Goal: Find specific page/section: Find specific page/section

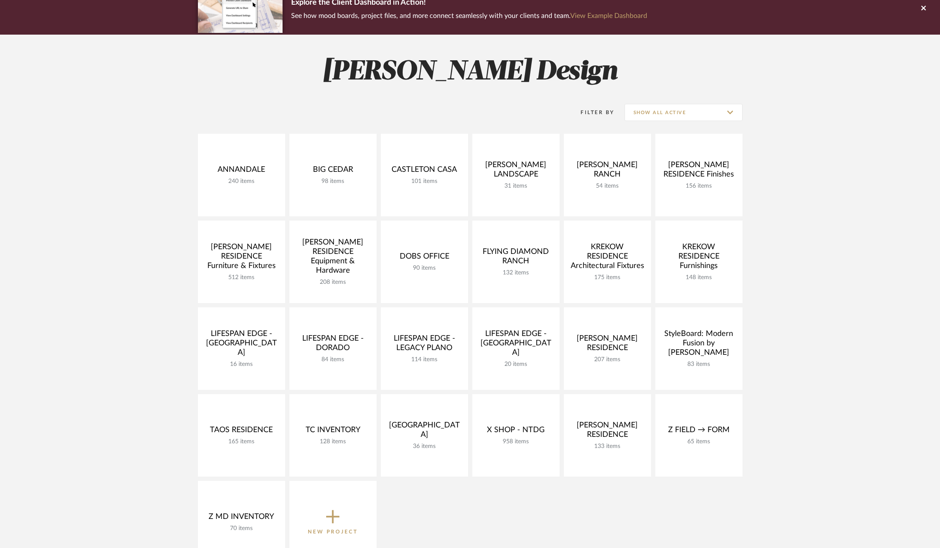
scroll to position [134, 0]
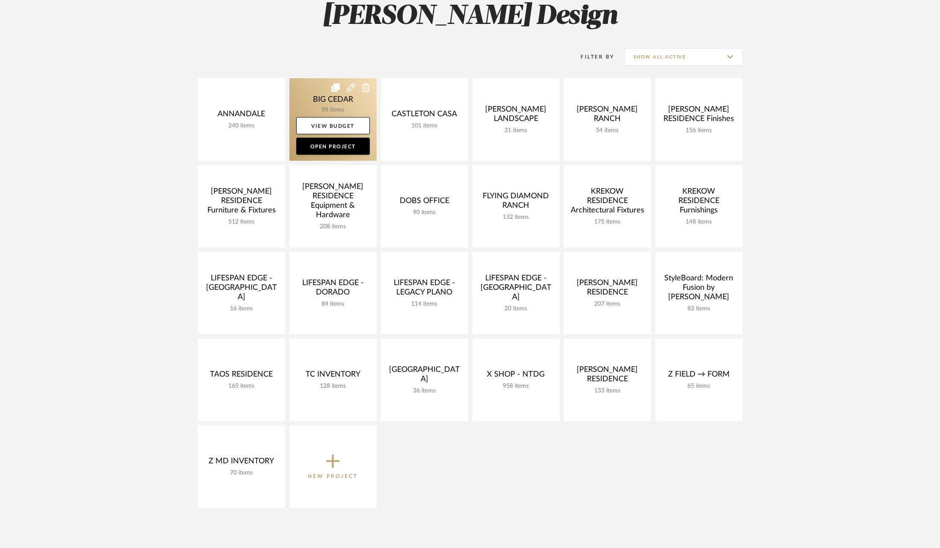
click at [309, 97] on link at bounding box center [332, 119] width 87 height 83
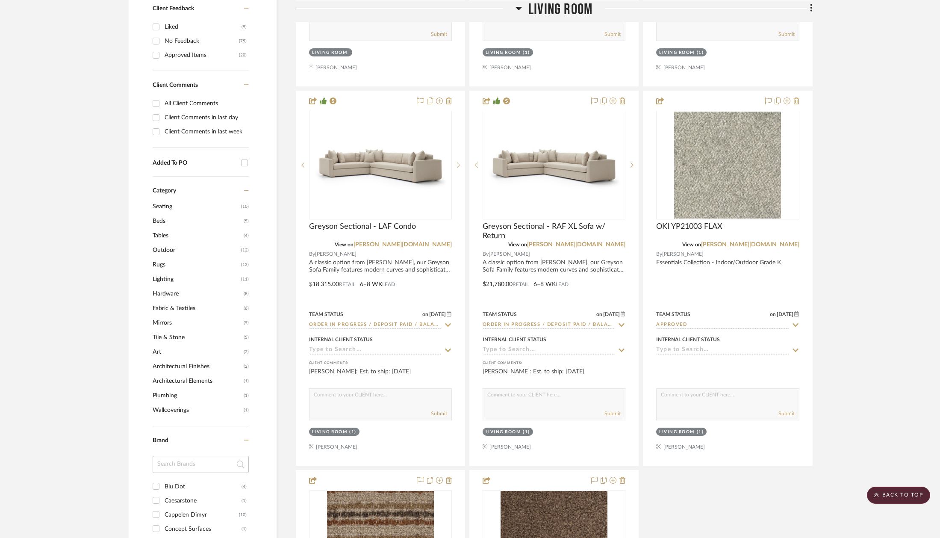
scroll to position [540, 0]
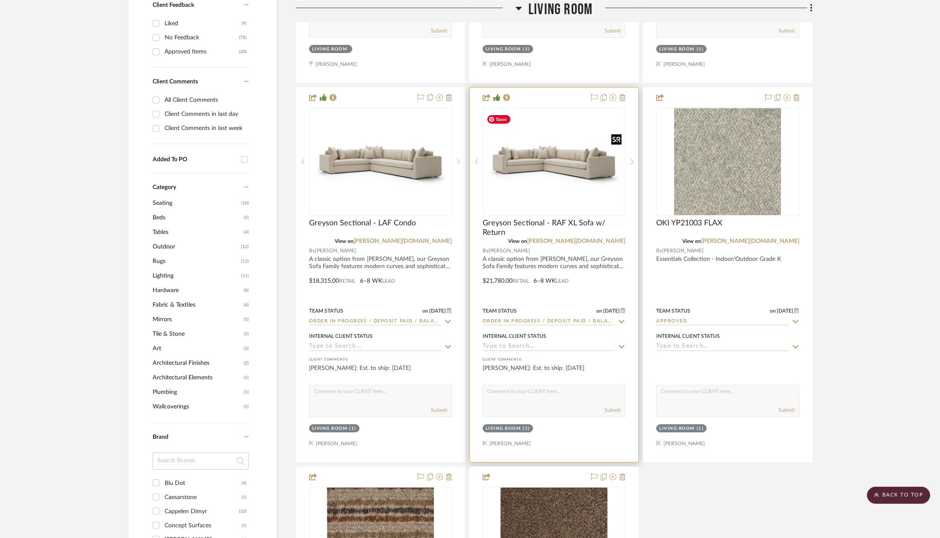
click at [571, 162] on img "0" at bounding box center [554, 161] width 141 height 97
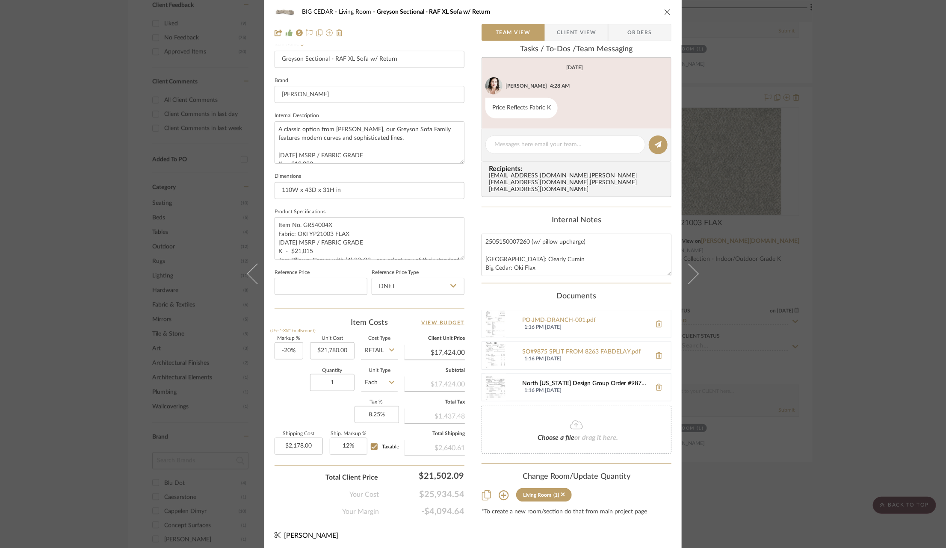
scroll to position [30, 0]
click at [595, 383] on div "SO18441 N.Texas Design Group - UPH - Big Cedar REV1-1 - signed.pdf" at bounding box center [584, 386] width 125 height 7
click at [174, 270] on div "BIG CEDAR Living Room Greyson Sectional - RAF XL Sofa w/ Return Team View Clien…" at bounding box center [473, 274] width 946 height 548
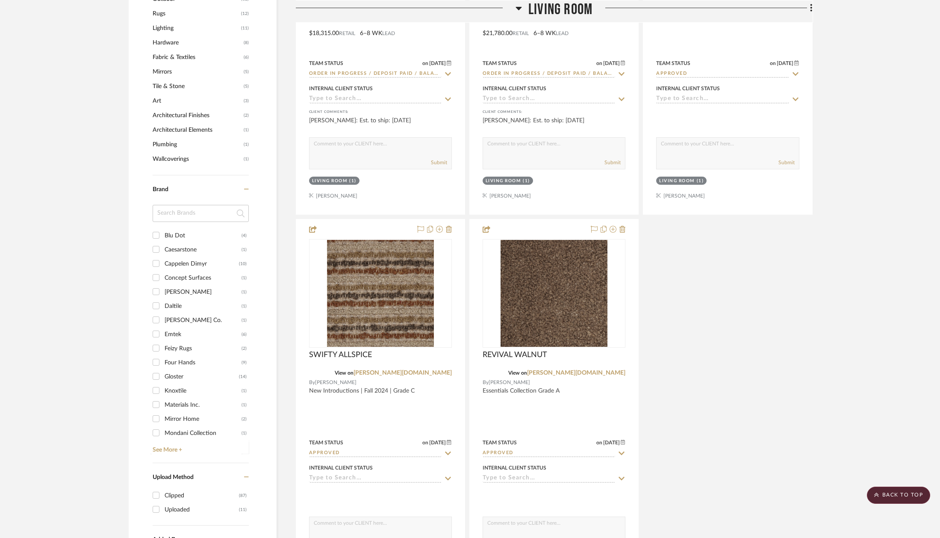
scroll to position [796, 0]
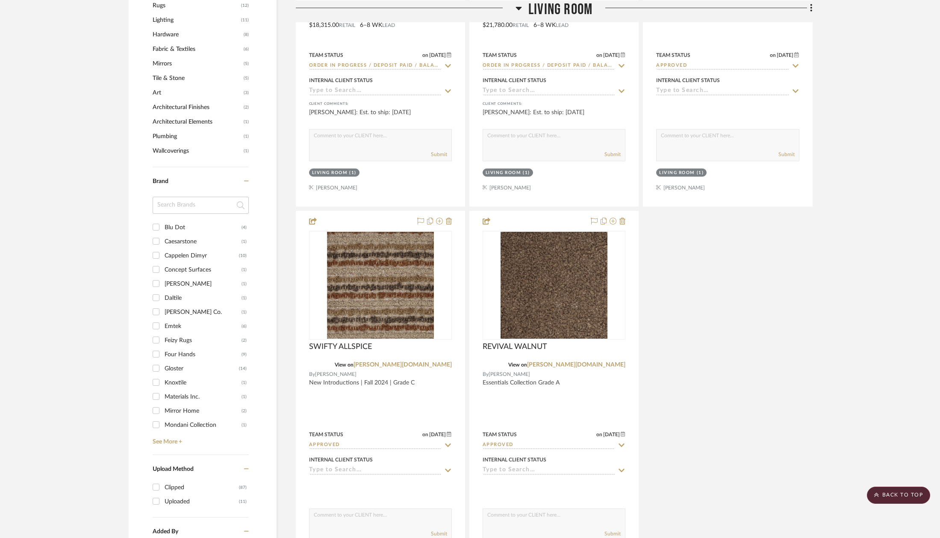
click at [168, 322] on div "Emtek" at bounding box center [203, 326] width 77 height 14
click at [163, 322] on input "Emtek (6)" at bounding box center [156, 326] width 14 height 14
checkbox input "true"
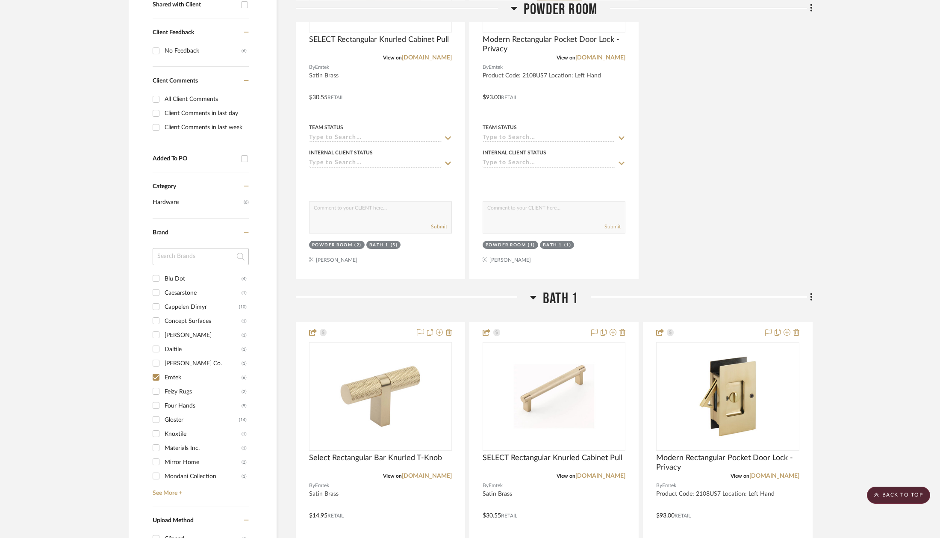
scroll to position [434, 0]
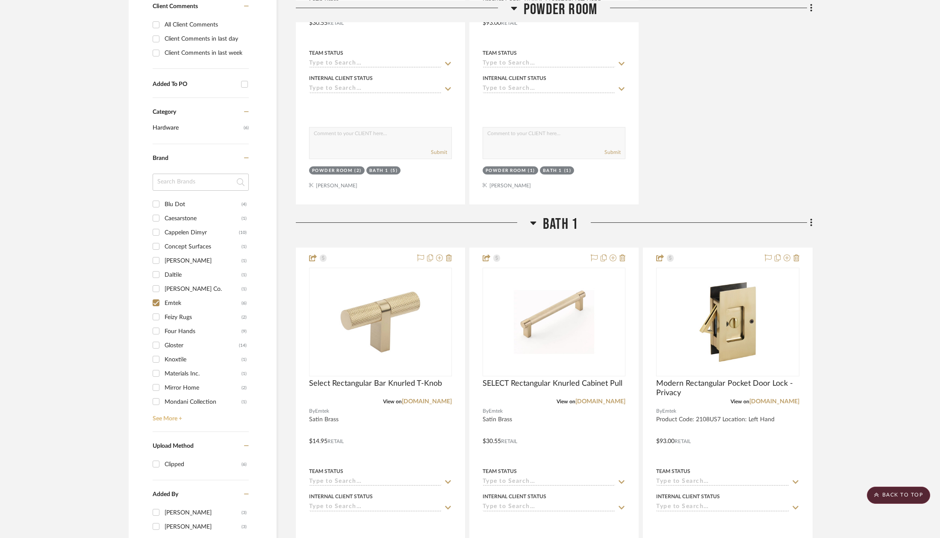
click at [173, 417] on link "See More +" at bounding box center [200, 416] width 98 height 14
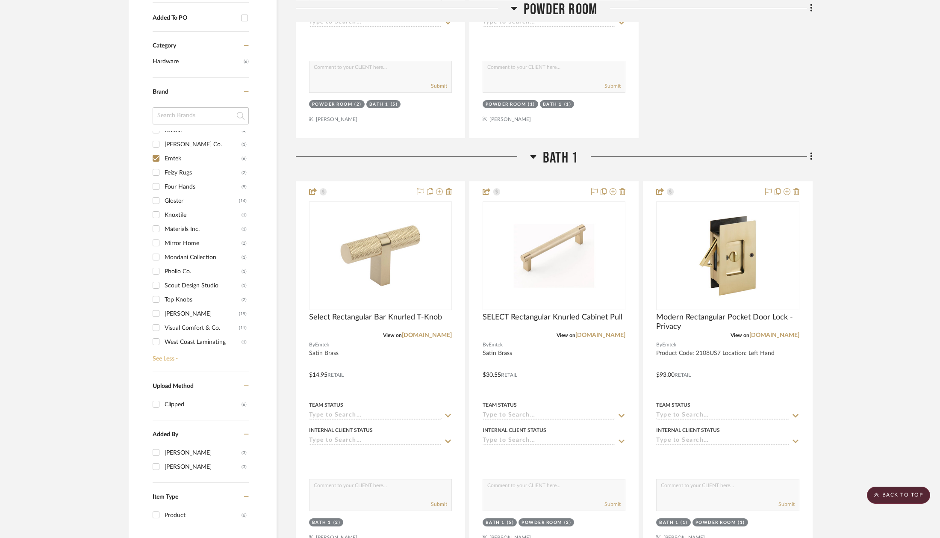
scroll to position [502, 0]
click at [176, 308] on div "[PERSON_NAME]" at bounding box center [202, 312] width 74 height 14
click at [163, 308] on input "Verellen (15)" at bounding box center [156, 312] width 14 height 14
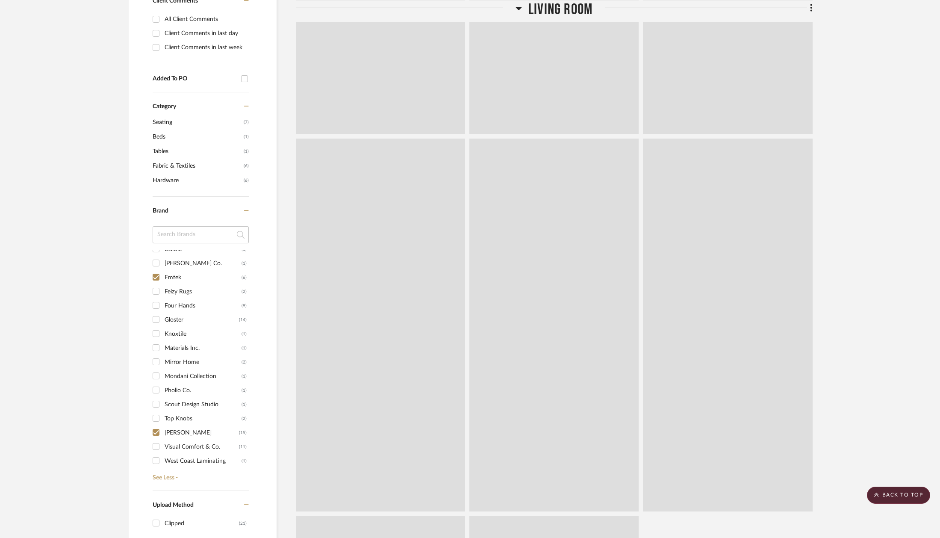
scroll to position [607, 0]
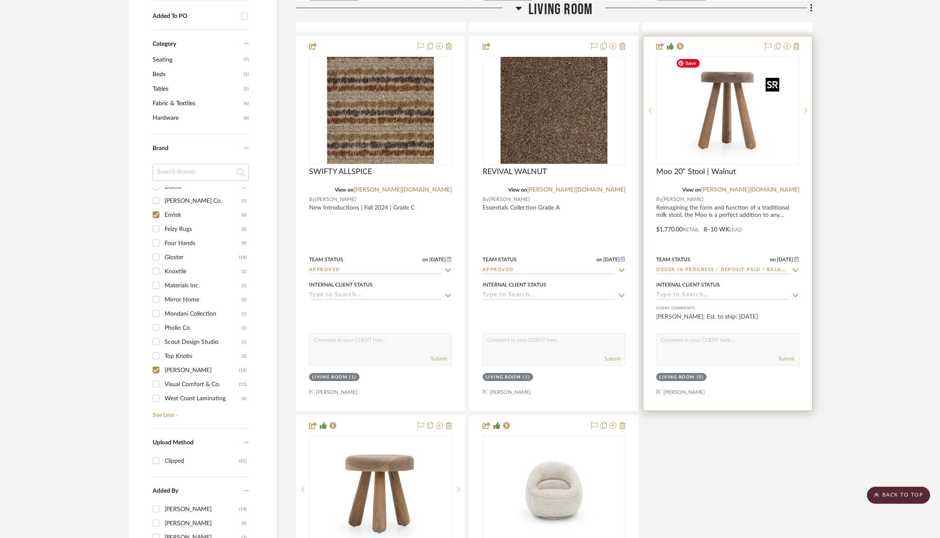
click at [712, 114] on div at bounding box center [727, 110] width 143 height 109
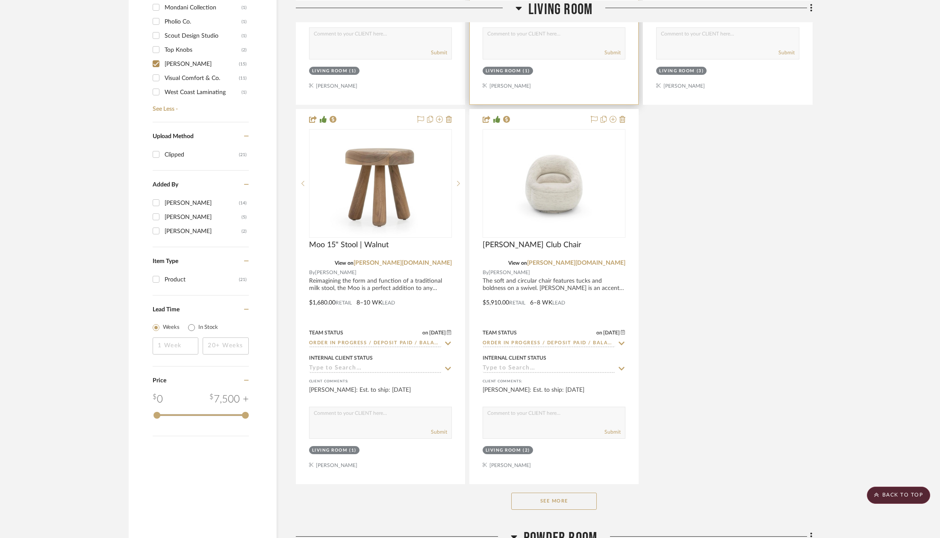
scroll to position [921, 0]
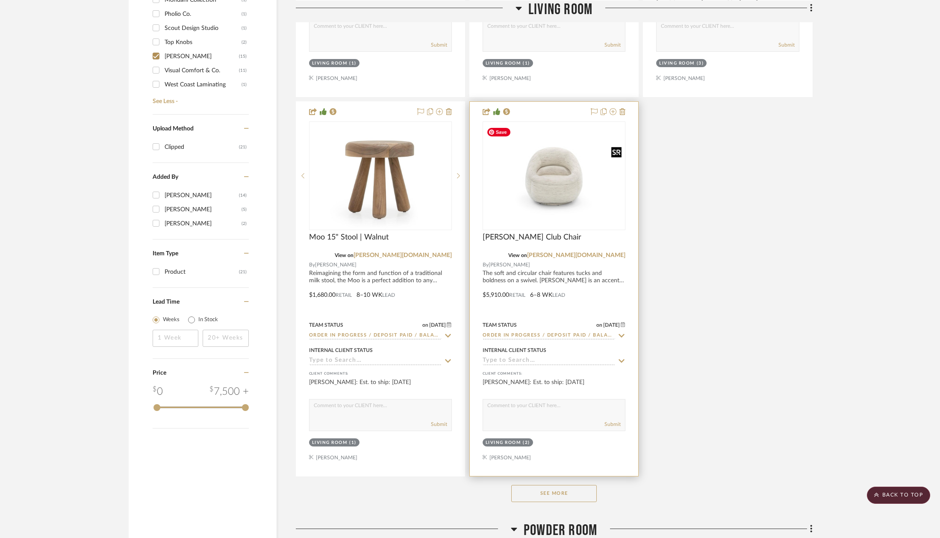
click at [568, 184] on img "0" at bounding box center [554, 175] width 141 height 97
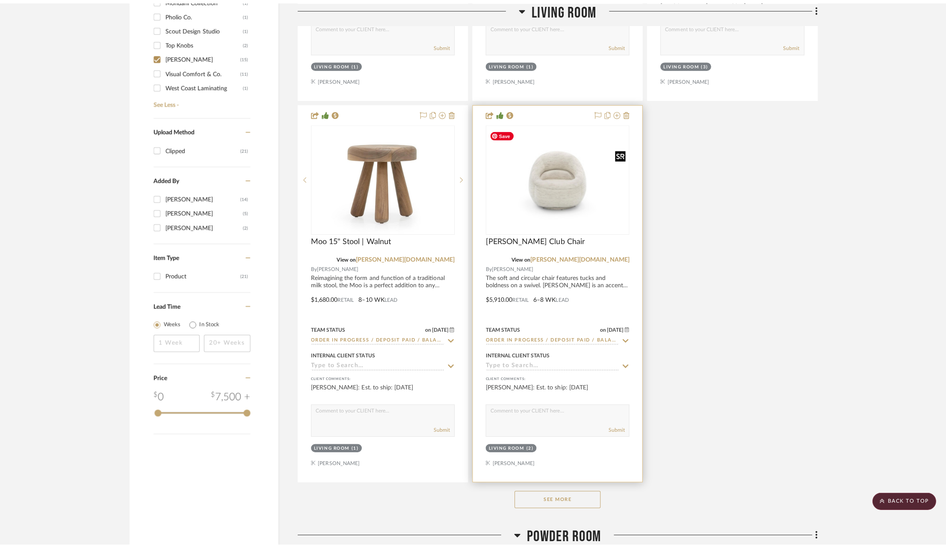
scroll to position [0, 0]
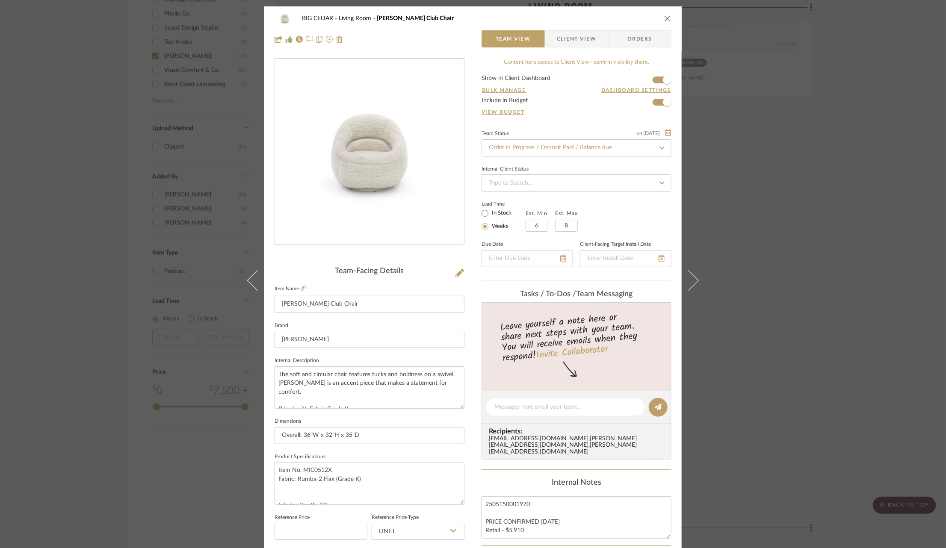
click at [578, 45] on span "Client View" at bounding box center [576, 38] width 39 height 17
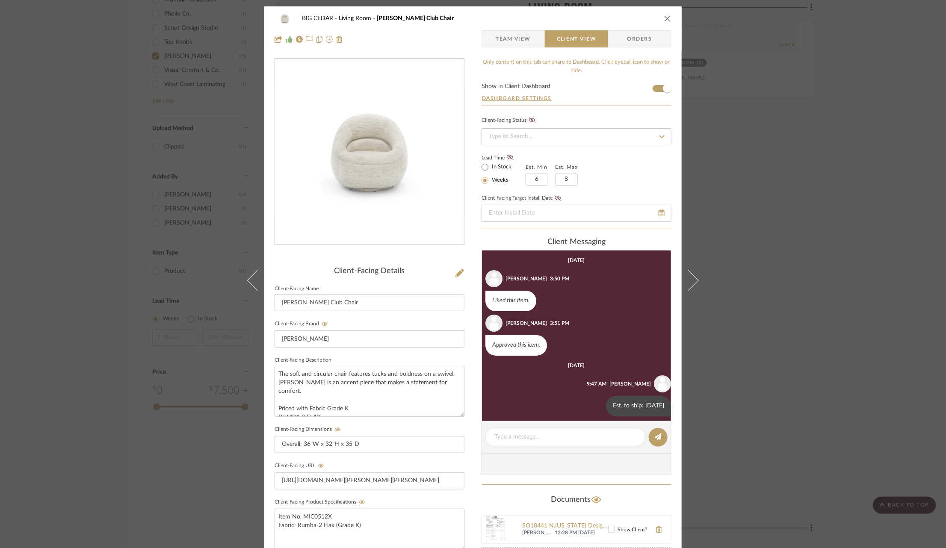
scroll to position [167, 0]
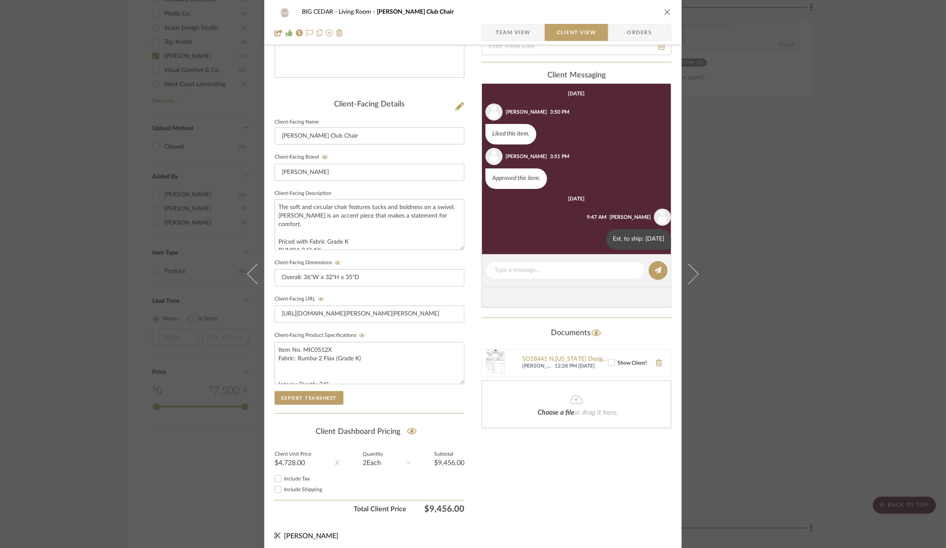
click at [761, 177] on div "BIG CEDAR Living Room Micah Swivel Club Chair Team View Client View Orders Clie…" at bounding box center [473, 274] width 946 height 548
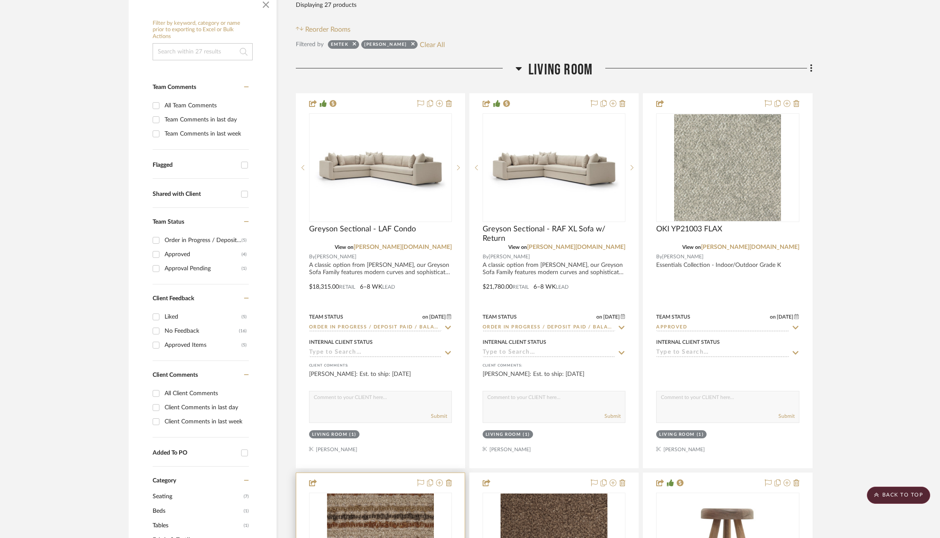
scroll to position [51, 0]
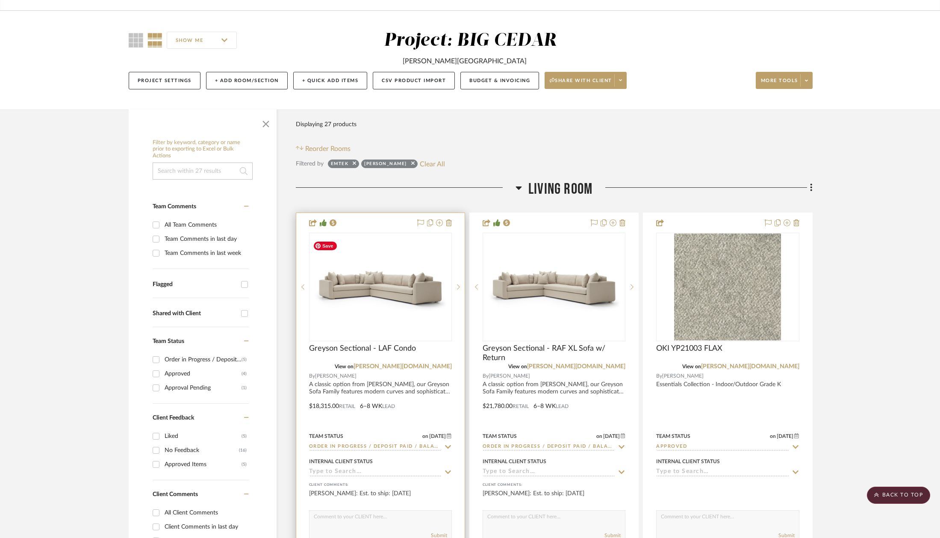
click at [0, 0] on img at bounding box center [0, 0] width 0 height 0
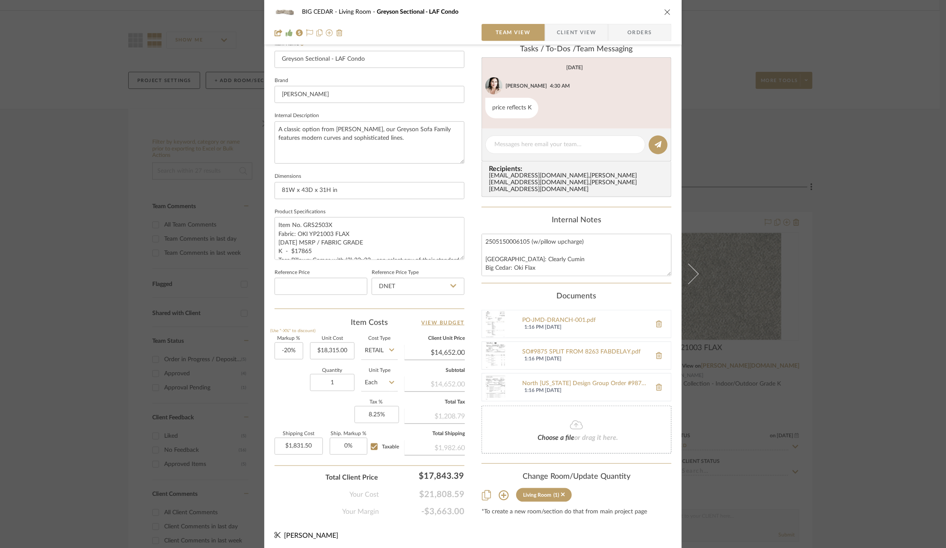
scroll to position [30, 0]
click at [802, 232] on div "BIG CEDAR Living Room Greyson Sectional - LAF Condo Team View Client View Order…" at bounding box center [473, 274] width 946 height 548
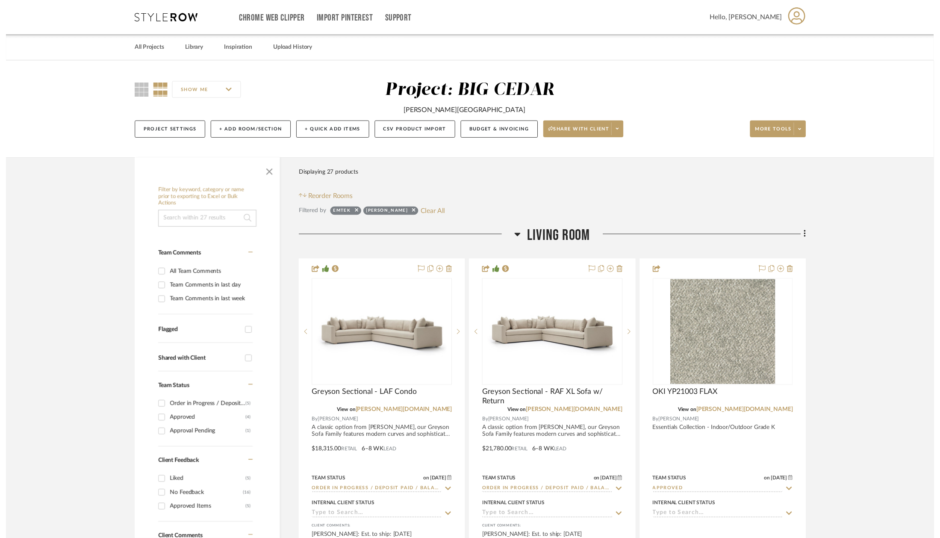
scroll to position [51, 0]
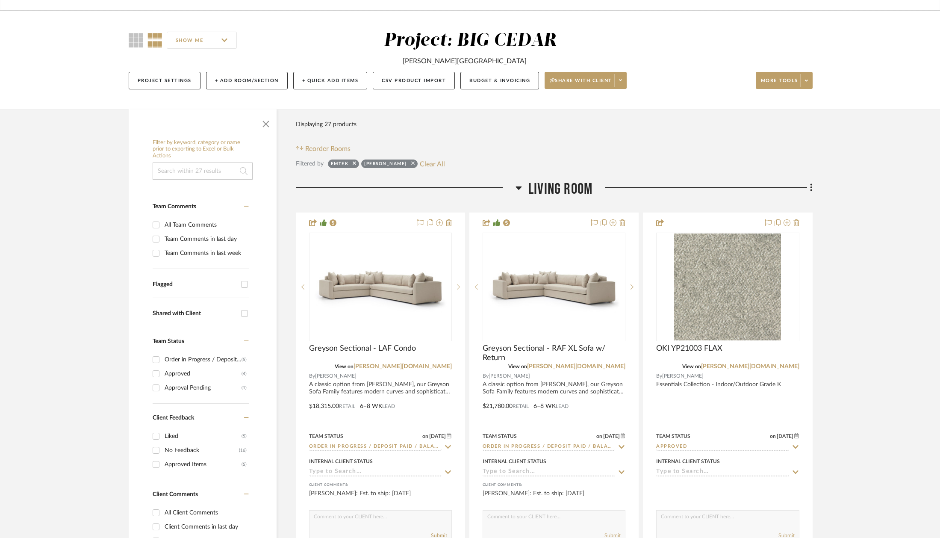
click at [411, 164] on icon at bounding box center [412, 163] width 3 height 3
checkbox input "false"
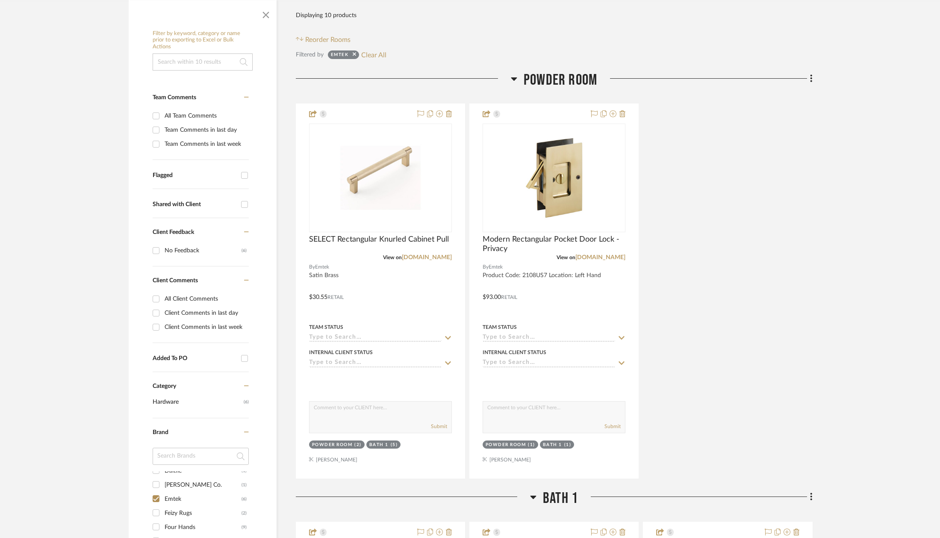
scroll to position [161, 0]
click at [363, 51] on button "Clear All" at bounding box center [373, 53] width 25 height 11
checkbox input "false"
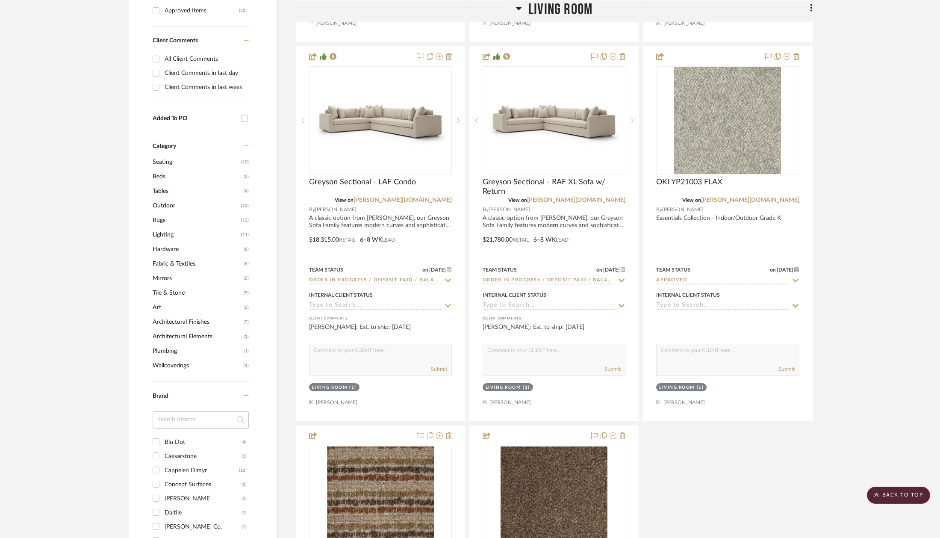
scroll to position [579, 0]
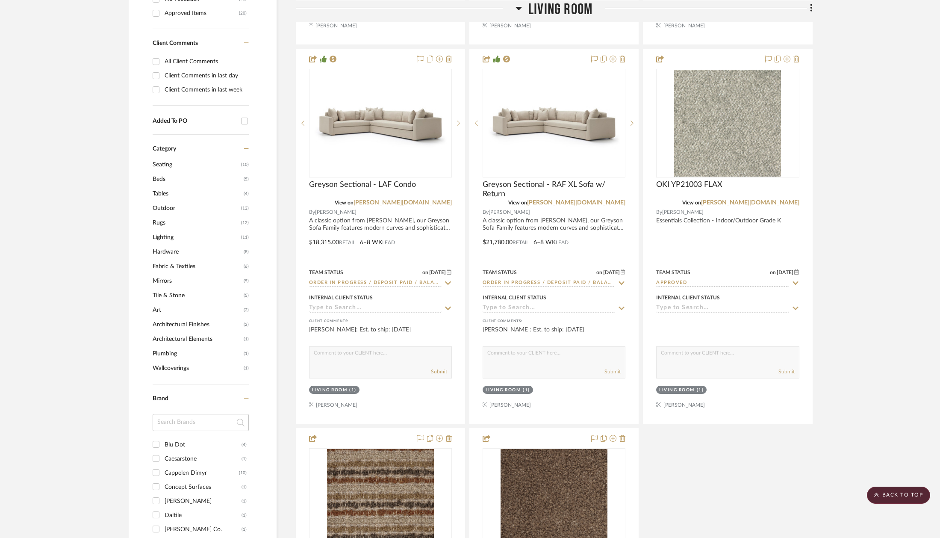
click at [163, 246] on span "Hardware" at bounding box center [197, 252] width 89 height 15
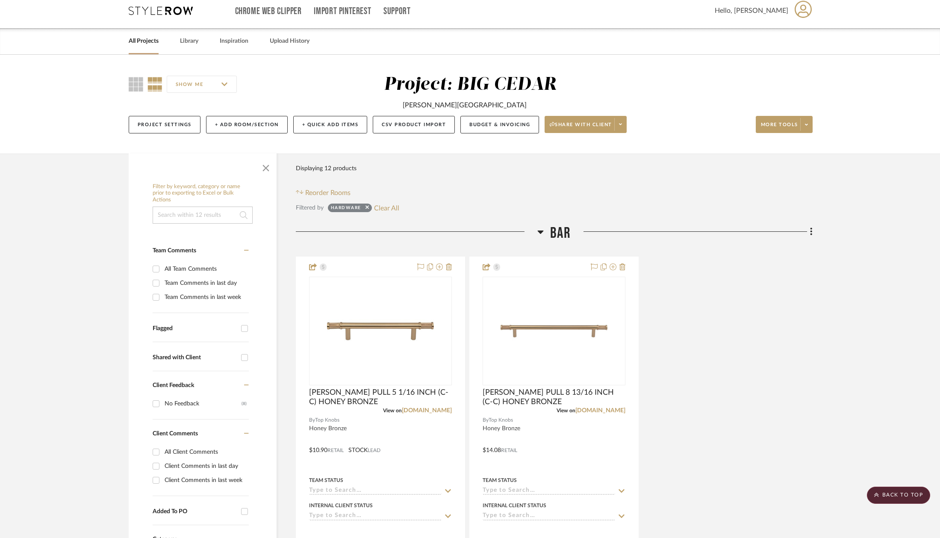
scroll to position [0, 0]
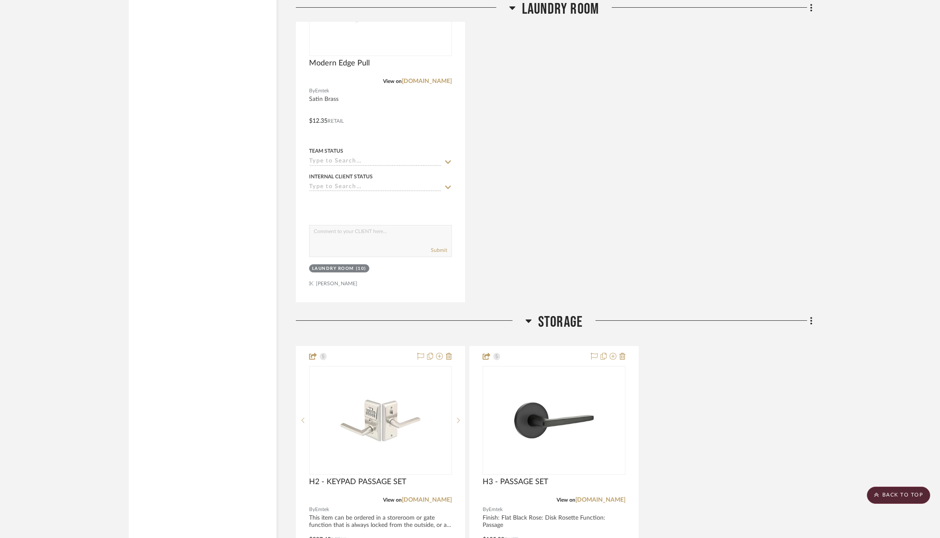
scroll to position [2239, 0]
